Goal: Use online tool/utility: Utilize a website feature to perform a specific function

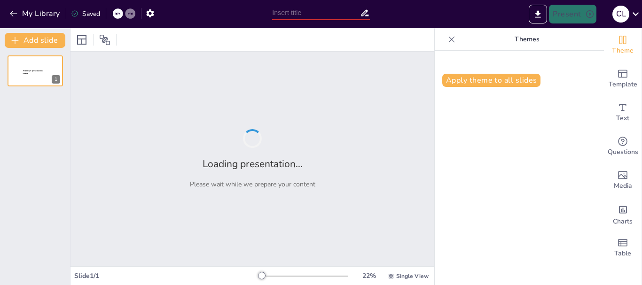
type input "Imported Semiinario 6 2024.pptx"
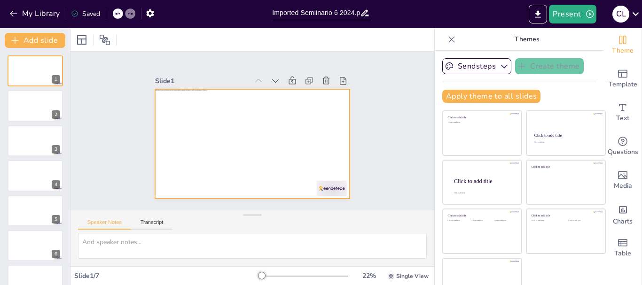
click at [266, 163] on div at bounding box center [249, 144] width 213 height 148
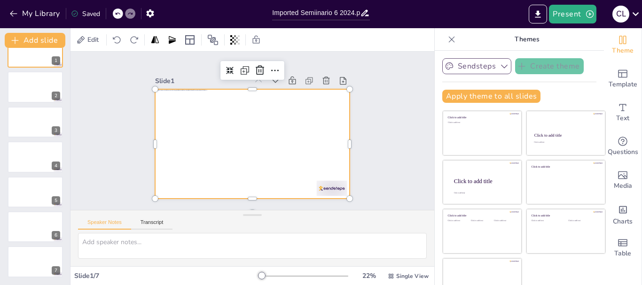
click at [500, 64] on icon "button" at bounding box center [504, 66] width 9 height 9
click at [612, 46] on span "Theme" at bounding box center [623, 51] width 22 height 10
click at [612, 54] on span "Theme" at bounding box center [623, 51] width 22 height 10
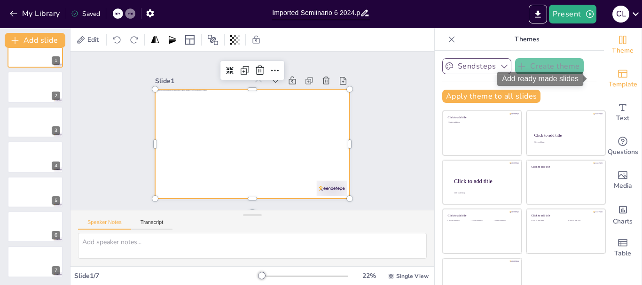
click at [609, 83] on span "Template" at bounding box center [623, 84] width 29 height 10
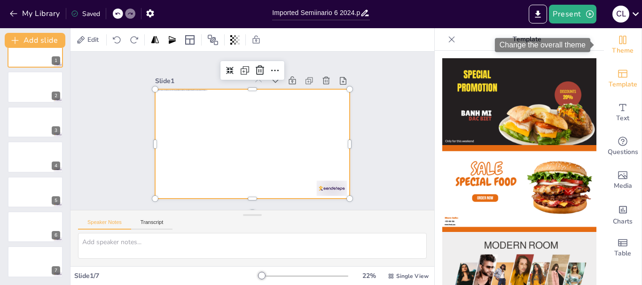
click at [617, 48] on span "Theme" at bounding box center [623, 51] width 22 height 10
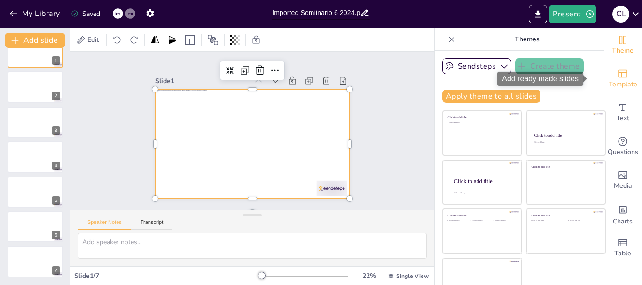
click at [618, 76] on icon "Add ready made slides" at bounding box center [622, 74] width 9 height 8
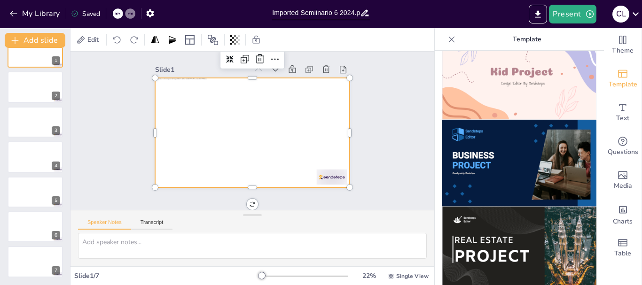
scroll to position [959, 0]
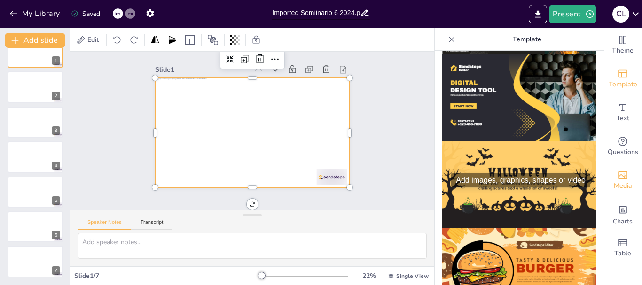
click at [614, 184] on span "Media" at bounding box center [623, 186] width 18 height 10
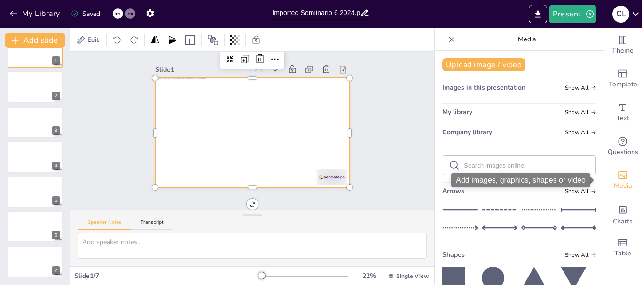
scroll to position [205, 0]
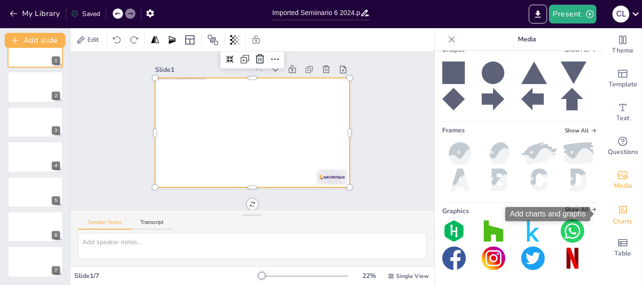
click at [618, 214] on icon "Add charts and graphs" at bounding box center [623, 210] width 10 height 10
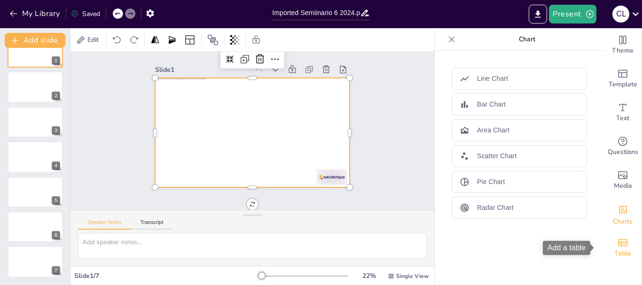
click at [616, 251] on span "Table" at bounding box center [622, 254] width 17 height 10
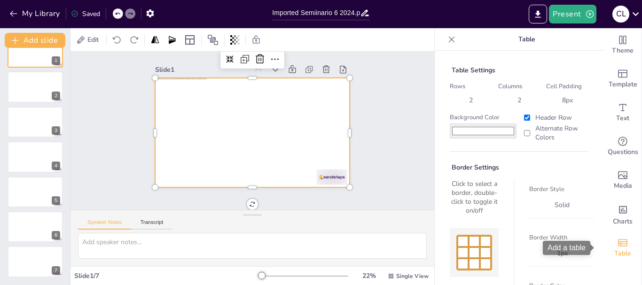
click at [594, 252] on div "Add a table" at bounding box center [570, 248] width 54 height 14
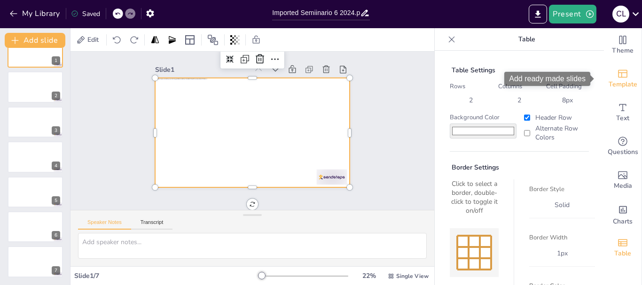
click at [611, 86] on span "Template" at bounding box center [623, 84] width 29 height 10
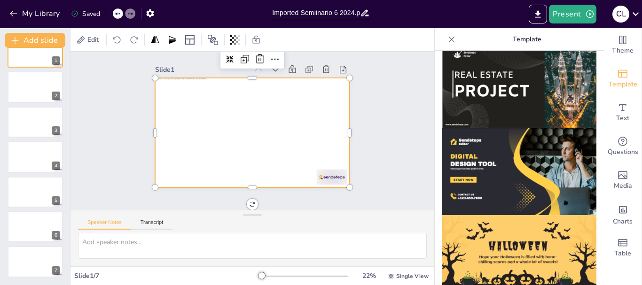
scroll to position [959, 0]
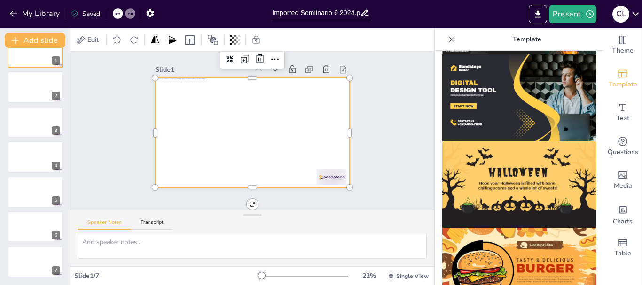
click at [472, 83] on img at bounding box center [519, 98] width 154 height 87
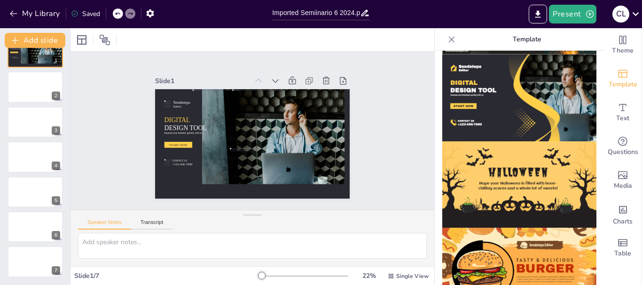
scroll to position [0, 0]
click at [16, 17] on icon "button" at bounding box center [13, 13] width 9 height 9
